Goal: Use online tool/utility: Use online tool/utility

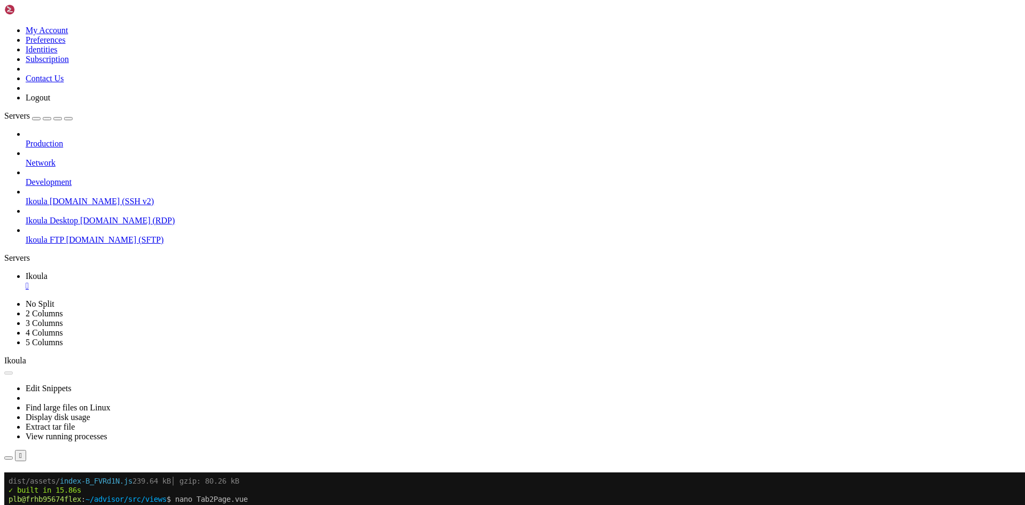
click at [47, 482] on button "Reconnect" at bounding box center [25, 487] width 43 height 11
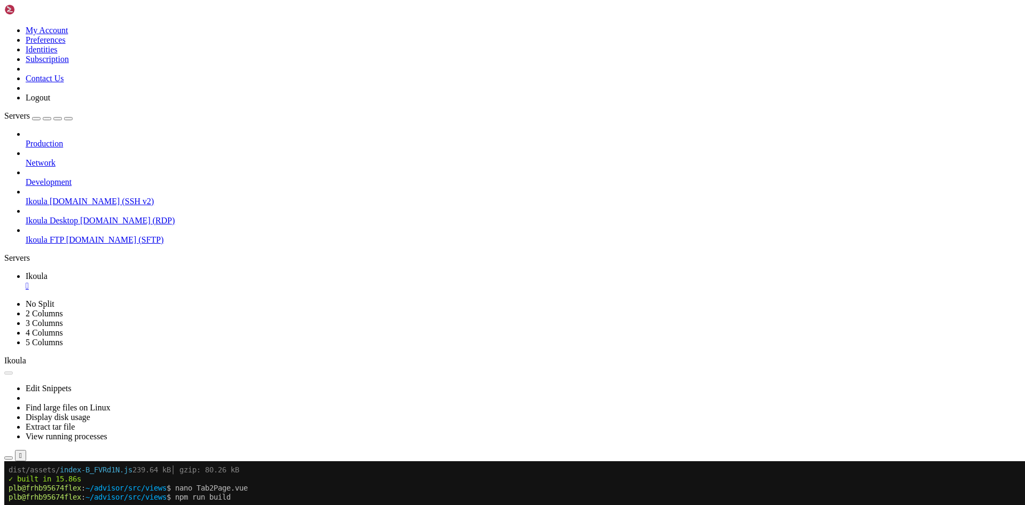
scroll to position [1516, 0]
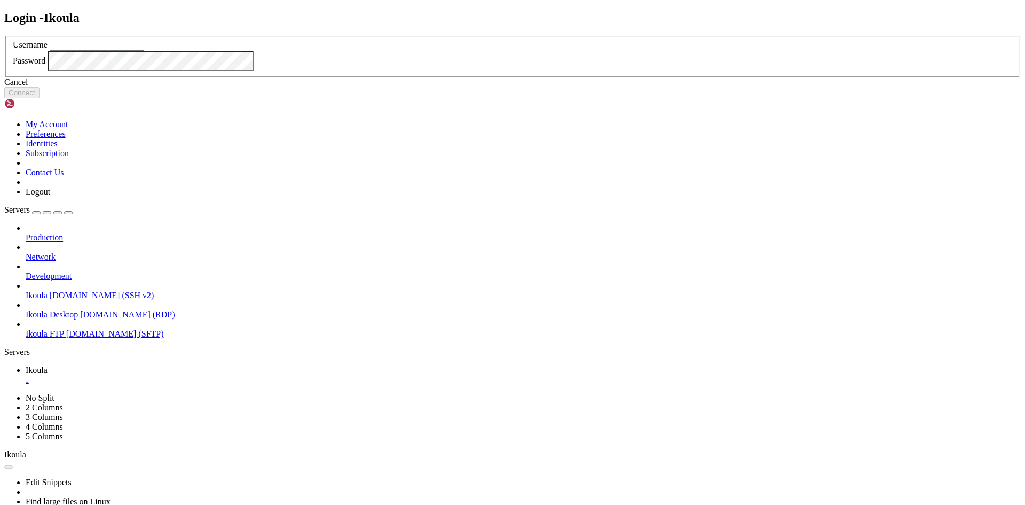
click at [144, 51] on input "text" at bounding box center [97, 45] width 95 height 11
type input "plb"
click button "Connect" at bounding box center [21, 92] width 35 height 11
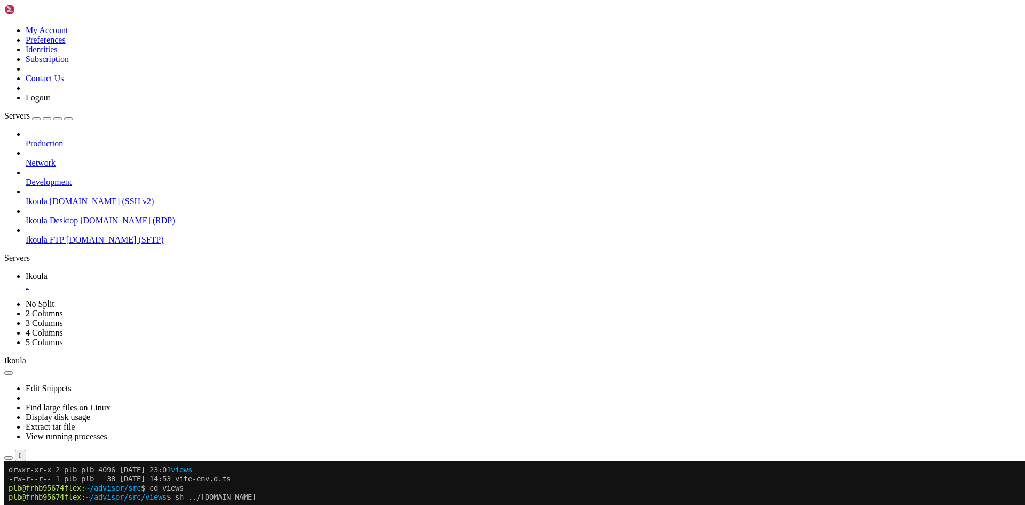
scroll to position [1997, 0]
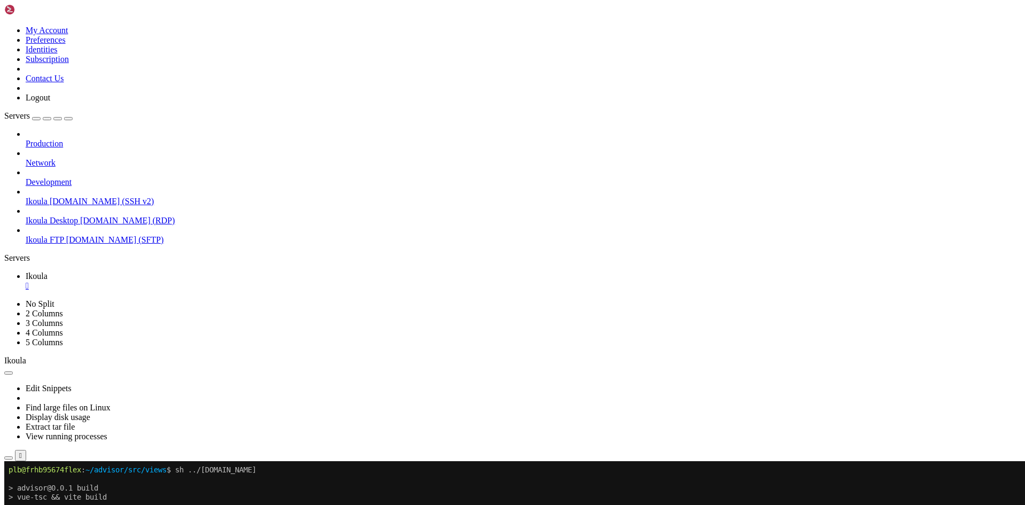
scroll to position [2025, 0]
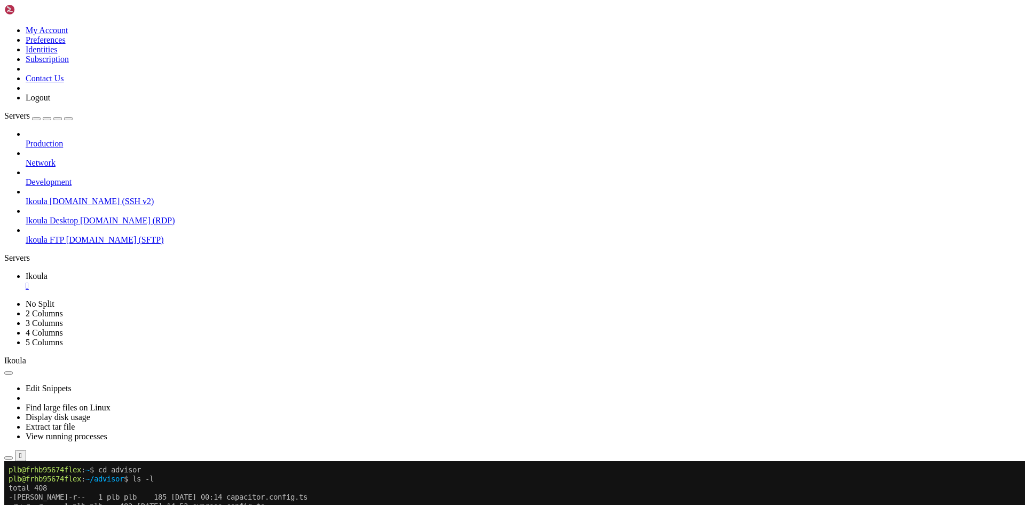
scroll to position [4712, 0]
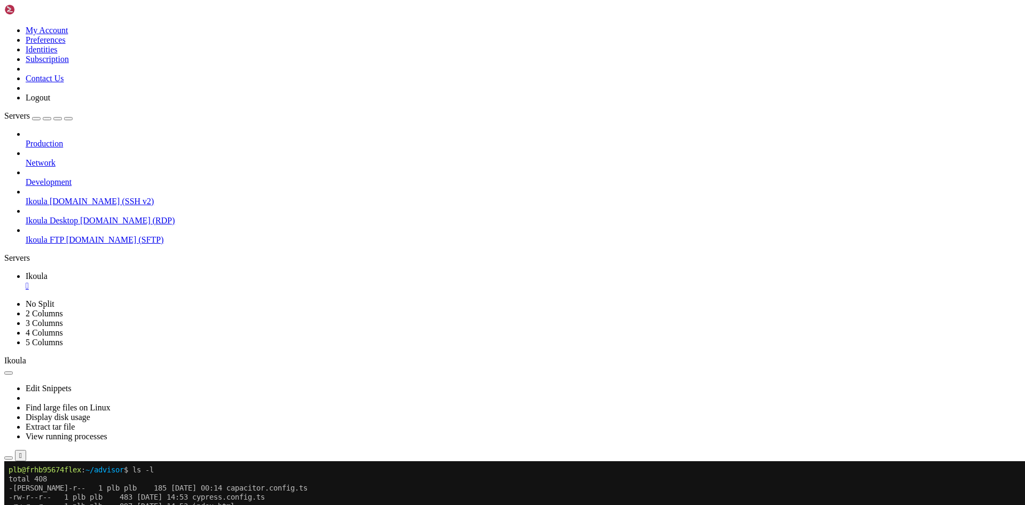
scroll to position [4721, 0]
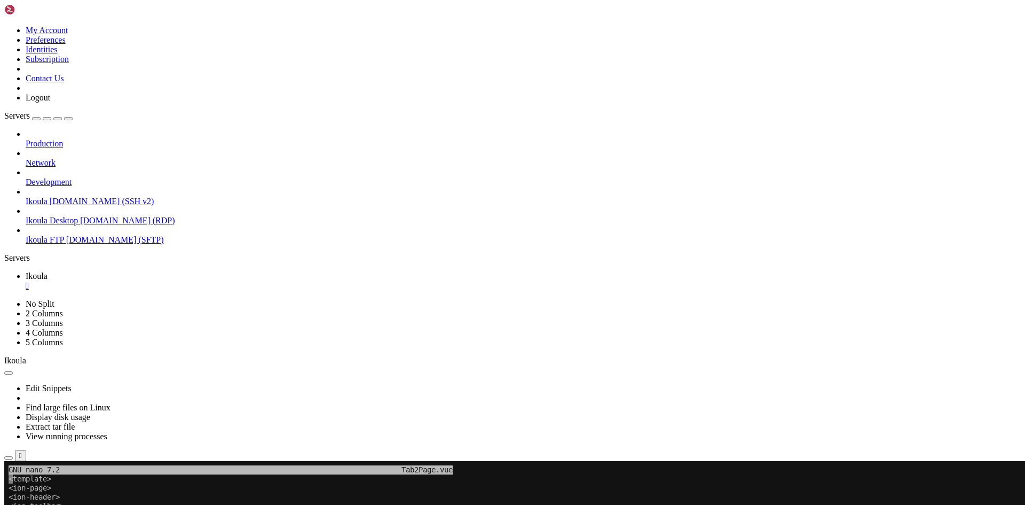
drag, startPoint x: 117, startPoint y: 518, endPoint x: 147, endPoint y: 509, distance: 31.1
click at [117, 504] on x-row "<ion-title>Tab 2</ion-title>" at bounding box center [450, 515] width 882 height 9
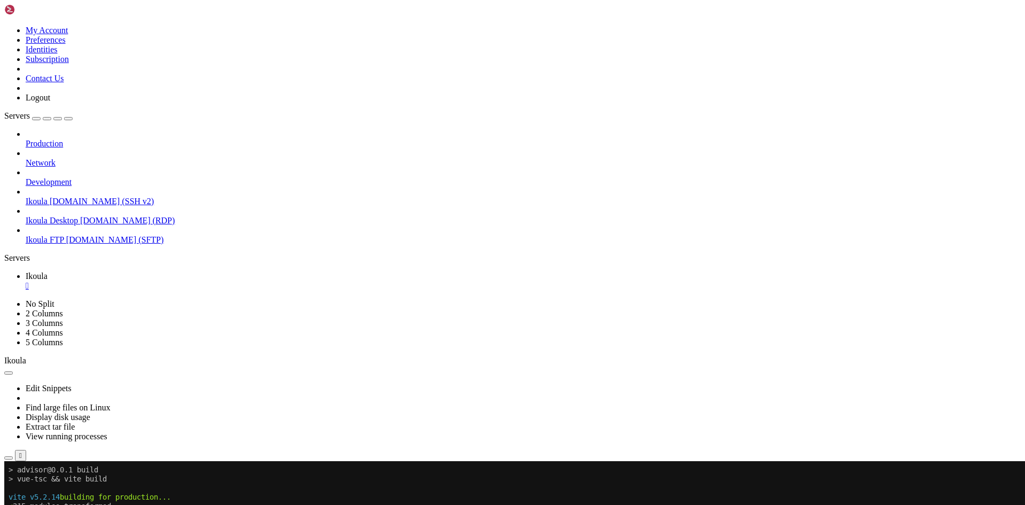
scroll to position [5166, 0]
drag, startPoint x: 716, startPoint y: 717, endPoint x: 703, endPoint y: 721, distance: 14.2
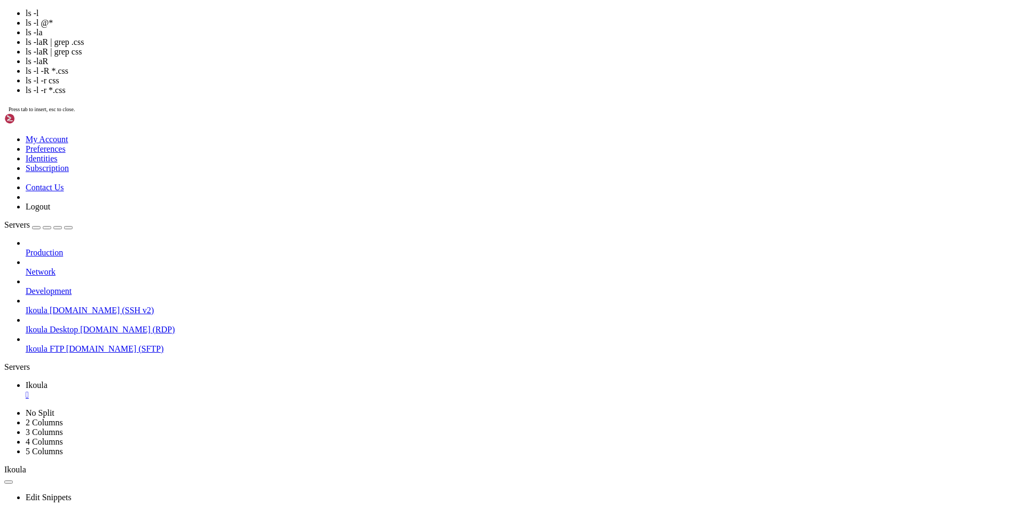
scroll to position [13064, 0]
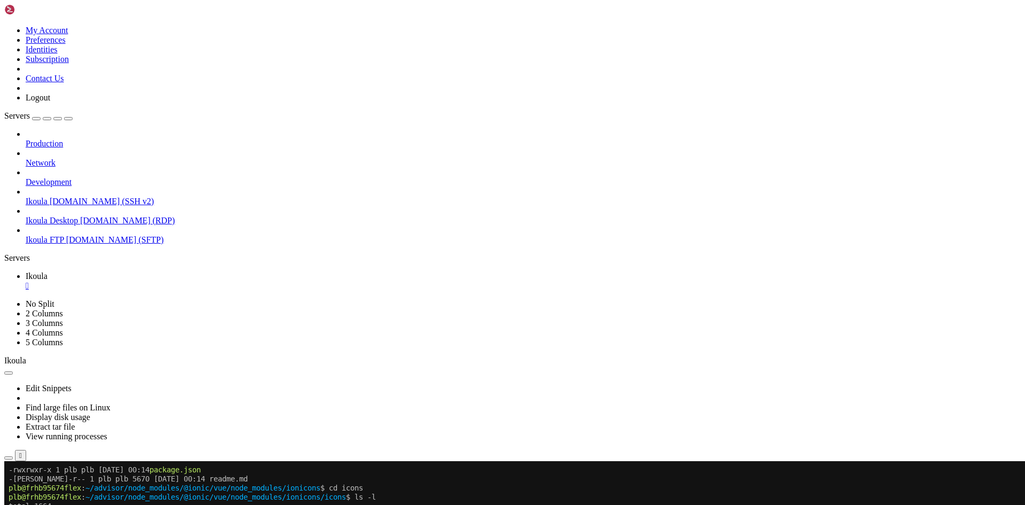
scroll to position [13082, 0]
